Goal: Information Seeking & Learning: Learn about a topic

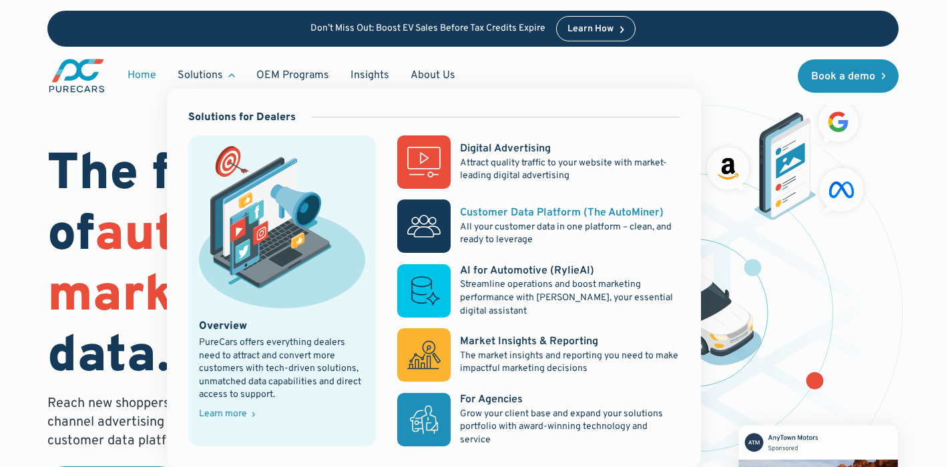
click at [560, 209] on div "Customer Data Platform (The AutoMiner)" at bounding box center [562, 213] width 204 height 15
click at [575, 270] on div "AI for Automotive (RylieAI)" at bounding box center [527, 271] width 134 height 15
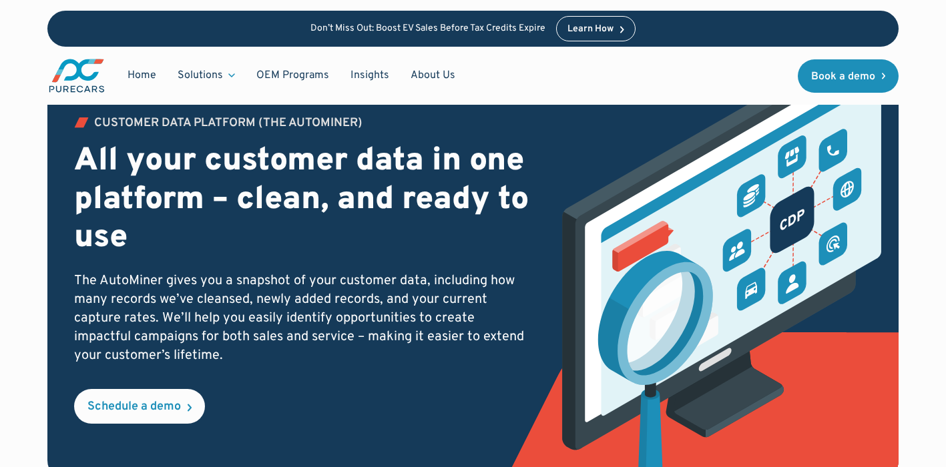
scroll to position [66, 0]
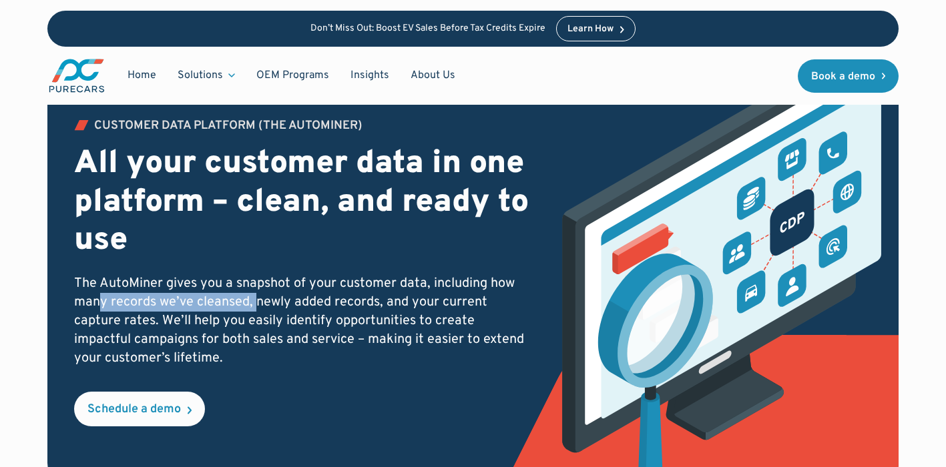
drag, startPoint x: 254, startPoint y: 301, endPoint x: 106, endPoint y: 301, distance: 147.5
click at [103, 300] on p "The AutoMiner gives you a snapshot of your customer data, including how many re…" at bounding box center [301, 320] width 455 height 93
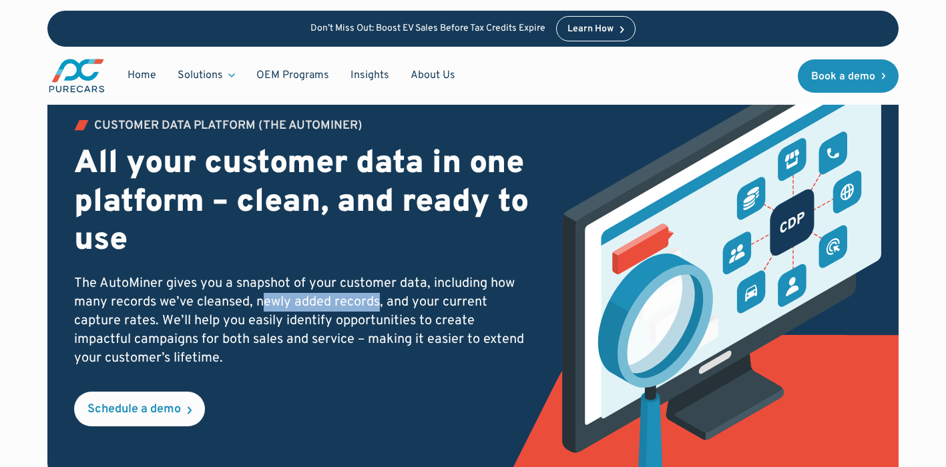
drag, startPoint x: 379, startPoint y: 306, endPoint x: 261, endPoint y: 303, distance: 117.5
click at [261, 304] on p "The AutoMiner gives you a snapshot of your customer data, including how many re…" at bounding box center [301, 320] width 455 height 93
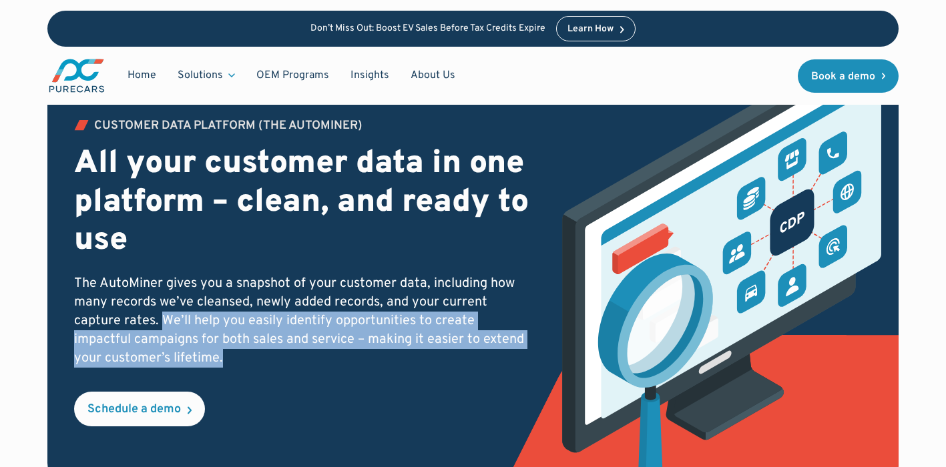
drag, startPoint x: 162, startPoint y: 318, endPoint x: 502, endPoint y: 375, distance: 345.3
click at [502, 376] on div "Customer Data PLATFORM (The Autominer) All your customer data in one platform –…" at bounding box center [301, 273] width 455 height 306
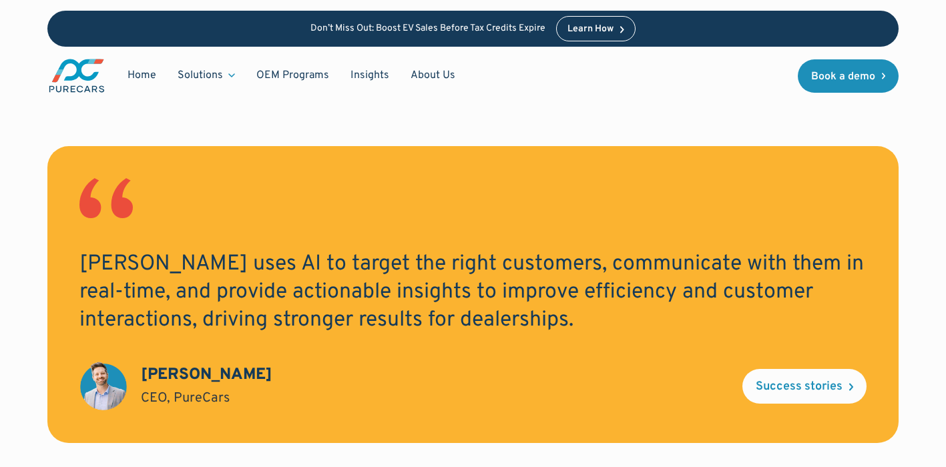
scroll to position [1243, 0]
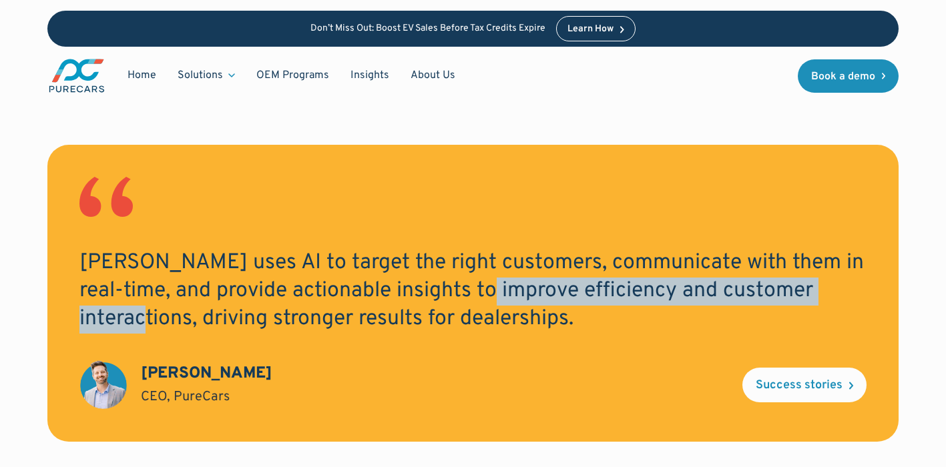
drag, startPoint x: 843, startPoint y: 294, endPoint x: 457, endPoint y: 300, distance: 385.9
click at [456, 300] on h2 "[PERSON_NAME] uses AI to target the right customers, communicate with them in r…" at bounding box center [472, 291] width 787 height 83
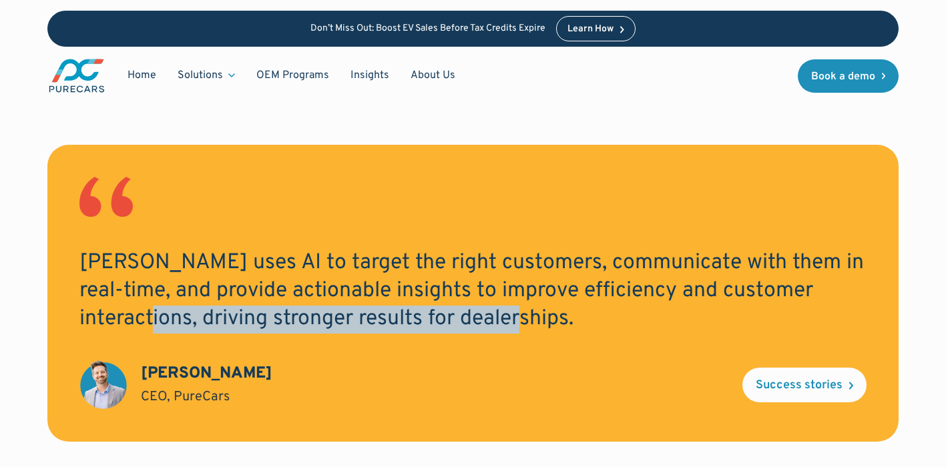
drag, startPoint x: 472, startPoint y: 321, endPoint x: 17, endPoint y: 314, distance: 455.4
click at [16, 314] on div "[PERSON_NAME] uses AI to target the right customers, communicate with them in r…" at bounding box center [473, 331] width 946 height 372
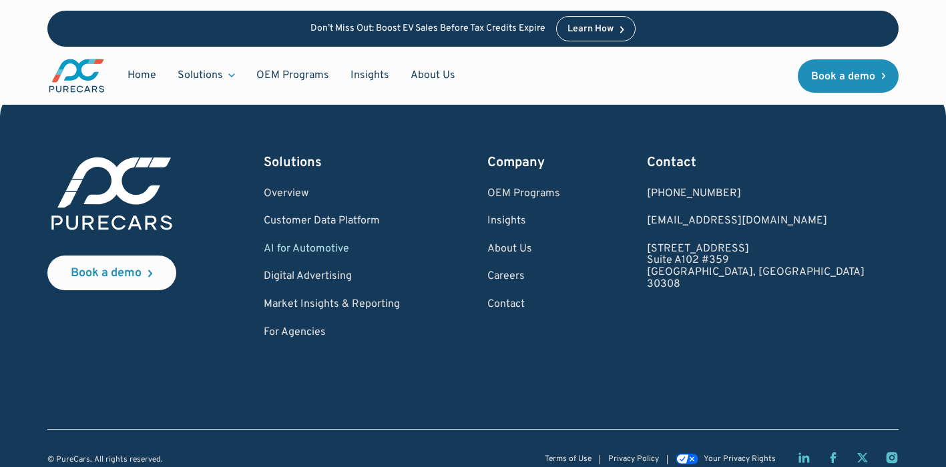
scroll to position [3320, 0]
drag, startPoint x: 731, startPoint y: 228, endPoint x: 845, endPoint y: 250, distance: 116.1
click at [845, 250] on div "Book a demo Solutions Overview Customer Data Platform AI for Automotive Digital…" at bounding box center [472, 247] width 851 height 186
copy link "[STREET_ADDRESS]"
